Goal: Entertainment & Leisure: Consume media (video, audio)

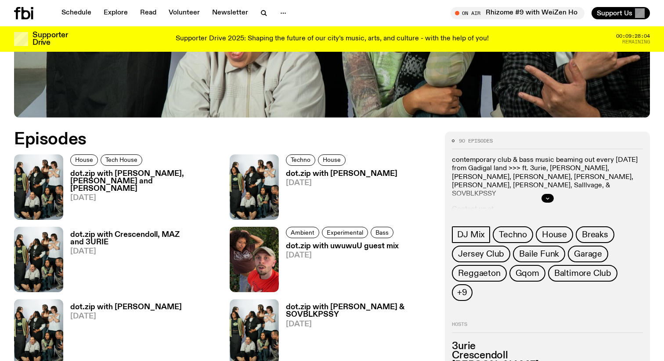
scroll to position [367, 0]
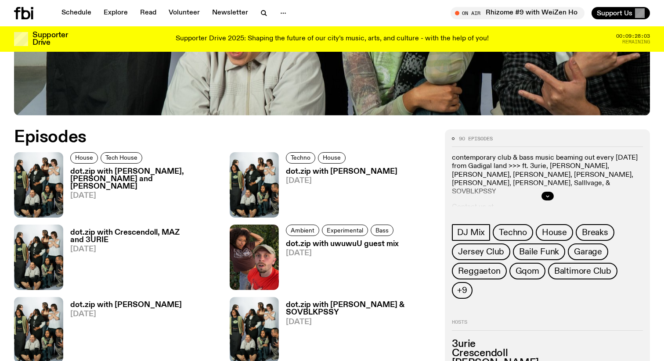
click at [522, 155] on p "contemporary club & bass music beaming out every [DATE] from Gadigal land >>> f…" at bounding box center [547, 175] width 191 height 42
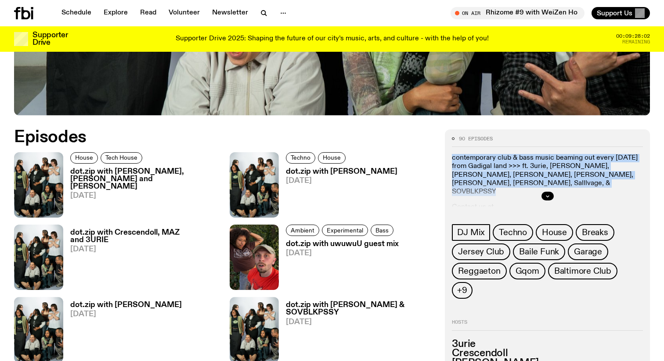
click at [522, 155] on p "contemporary club & bass music beaming out every [DATE] from Gadigal land >>> f…" at bounding box center [547, 175] width 191 height 42
click at [546, 196] on icon "button" at bounding box center [547, 196] width 5 height 5
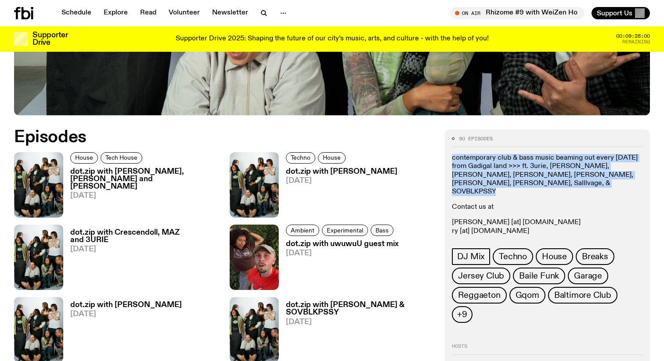
click at [496, 169] on p "contemporary club & bass music beaming out every [DATE] from Gadigal land >>> f…" at bounding box center [547, 175] width 191 height 42
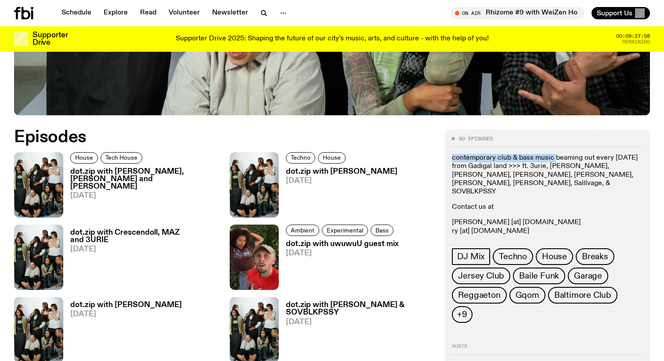
drag, startPoint x: 448, startPoint y: 158, endPoint x: 553, endPoint y: 158, distance: 104.9
click at [553, 158] on div "90 episodes contemporary club & bass music beaming out every [DATE] from Gadiga…" at bounding box center [547, 295] width 205 height 332
click at [262, 283] on icon "button" at bounding box center [267, 281] width 11 height 11
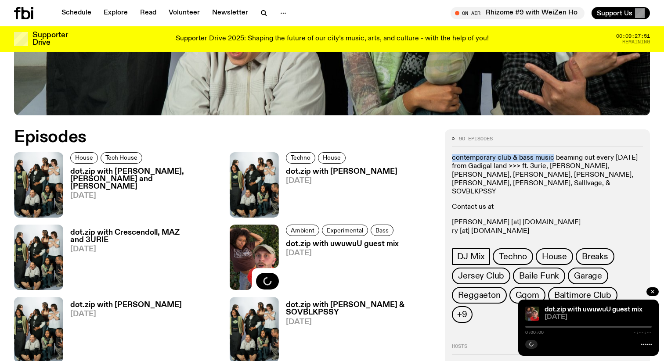
click at [560, 327] on div at bounding box center [588, 327] width 126 height 2
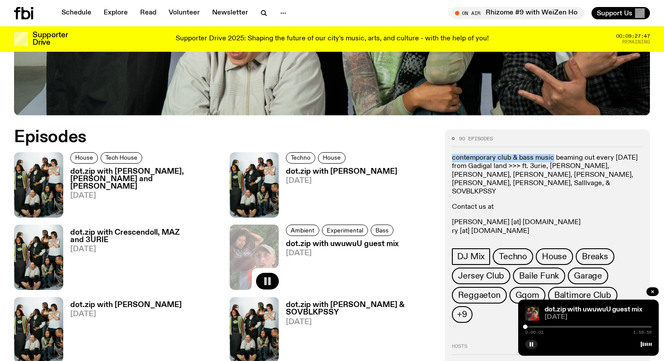
click at [582, 326] on div at bounding box center [588, 327] width 126 height 2
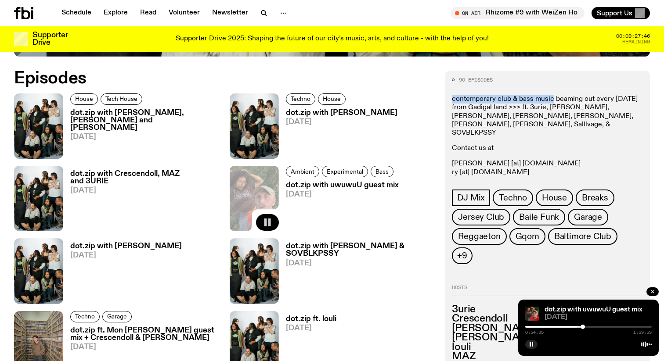
scroll to position [458, 0]
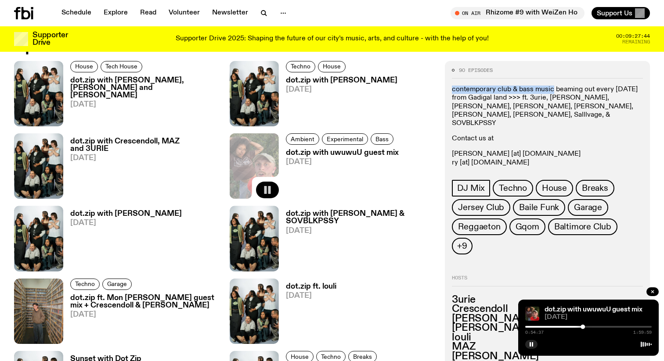
click at [614, 327] on div at bounding box center [588, 327] width 126 height 2
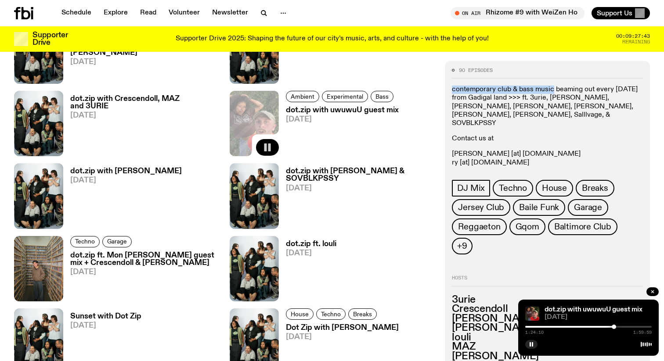
scroll to position [509, 0]
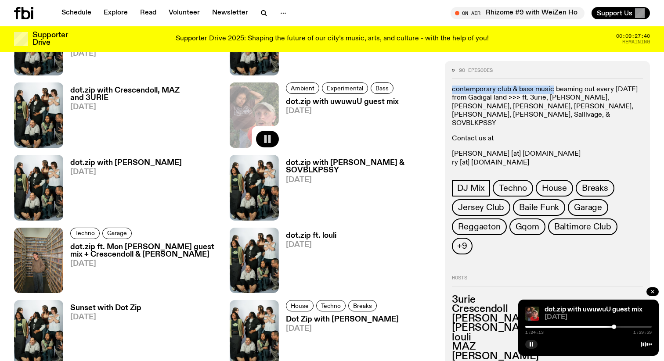
click at [628, 327] on div at bounding box center [588, 327] width 126 height 2
click at [264, 282] on icon "button" at bounding box center [267, 284] width 7 height 9
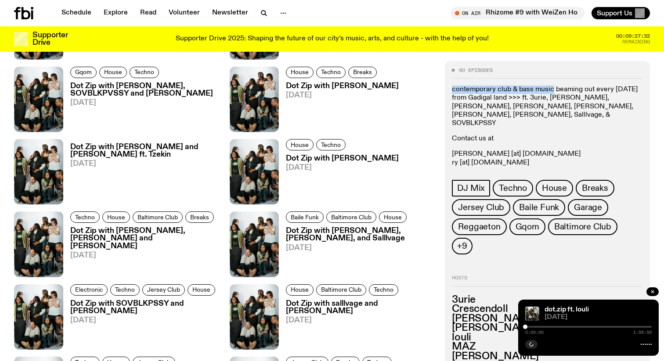
scroll to position [888, 0]
click at [572, 328] on div "0:00:00 1:59:58" at bounding box center [588, 329] width 126 height 11
click at [567, 327] on div at bounding box center [588, 327] width 126 height 2
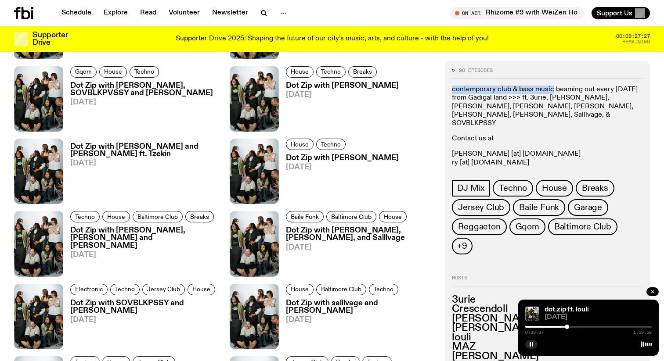
click at [598, 327] on div at bounding box center [588, 327] width 126 height 2
click at [53, 196] on icon "button" at bounding box center [52, 195] width 7 height 9
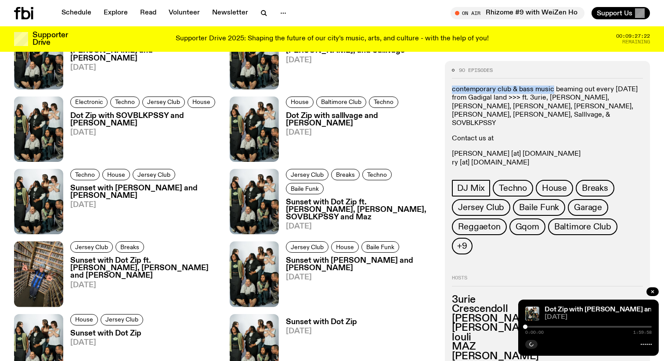
scroll to position [1076, 0]
click at [581, 327] on div at bounding box center [588, 327] width 126 height 2
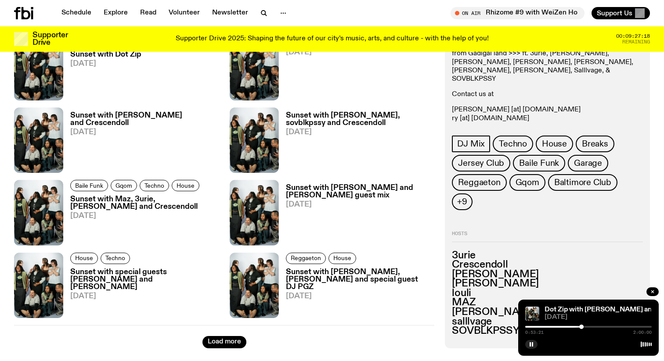
scroll to position [1356, 0]
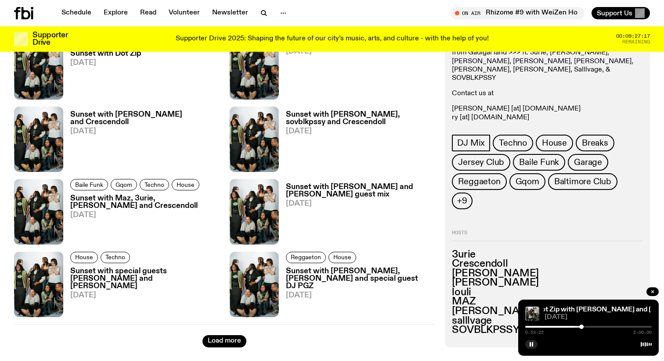
click at [592, 326] on div at bounding box center [588, 327] width 126 height 2
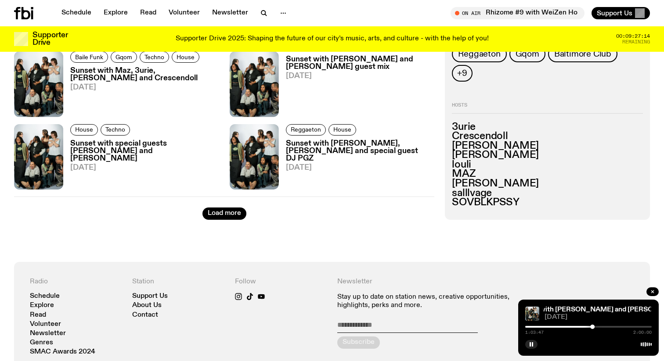
scroll to position [1107, 0]
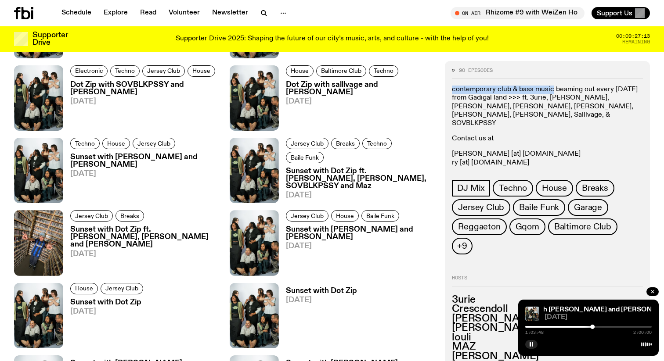
click at [613, 324] on div "1:03:48 2:00:00" at bounding box center [588, 329] width 126 height 11
click at [621, 327] on div at bounding box center [588, 327] width 126 height 2
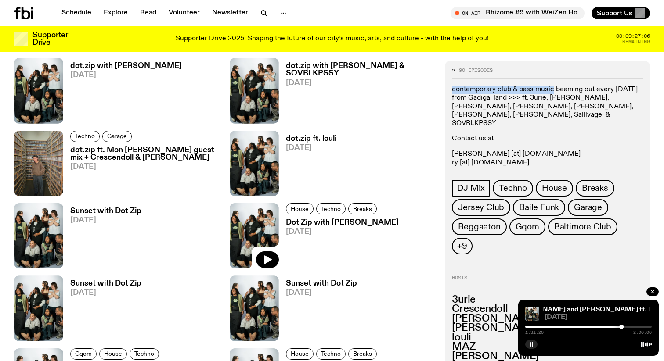
scroll to position [585, 0]
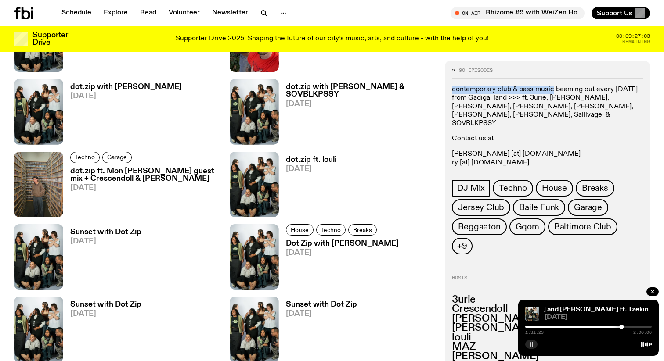
click at [532, 345] on rect "button" at bounding box center [532, 344] width 1 height 4
